Goal: Task Accomplishment & Management: Complete application form

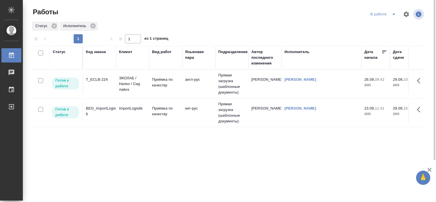
click at [95, 78] on div "T_ECLB-224" at bounding box center [99, 80] width 27 height 6
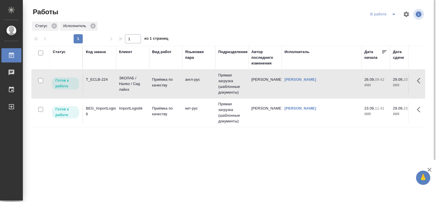
click at [95, 78] on div "T_ECLB-224" at bounding box center [99, 80] width 27 height 6
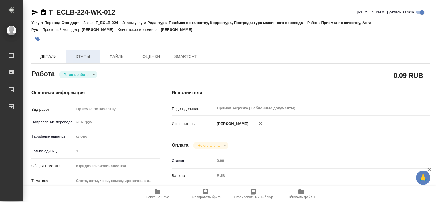
type textarea "x"
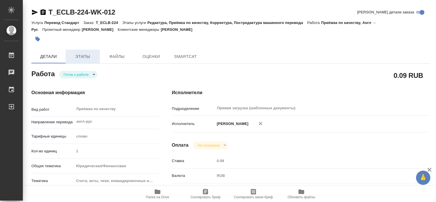
type textarea "x"
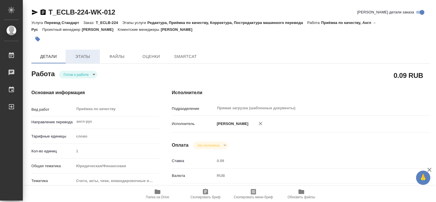
type textarea "x"
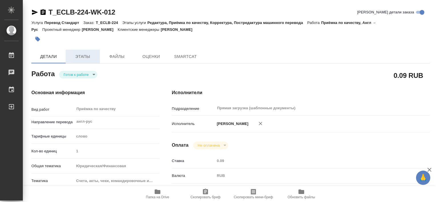
click at [92, 62] on button "Этапы" at bounding box center [83, 57] width 34 height 14
type textarea "x"
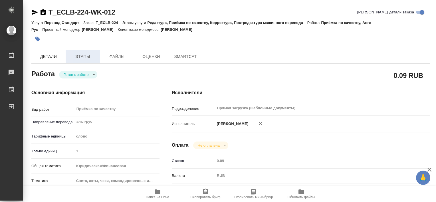
type textarea "x"
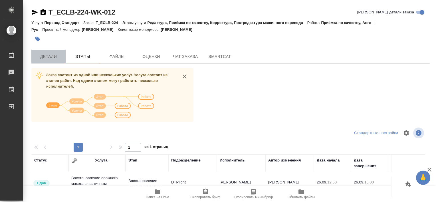
click at [50, 55] on span "Детали" at bounding box center [48, 56] width 27 height 7
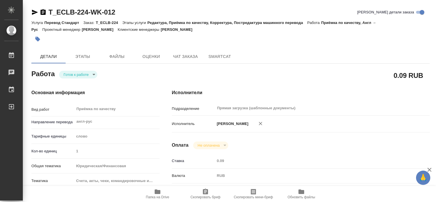
type textarea "x"
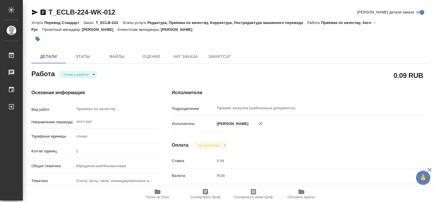
type textarea "x"
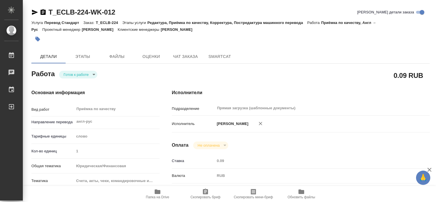
type textarea "x"
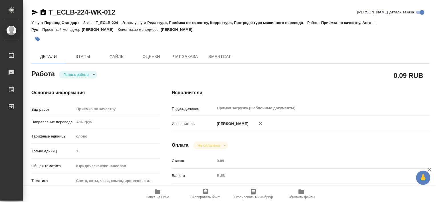
click at [164, 193] on span "Папка на Drive" at bounding box center [157, 193] width 41 height 11
type textarea "x"
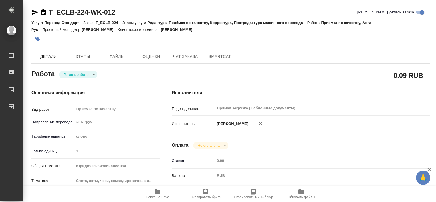
type textarea "x"
